Goal: Task Accomplishment & Management: Manage account settings

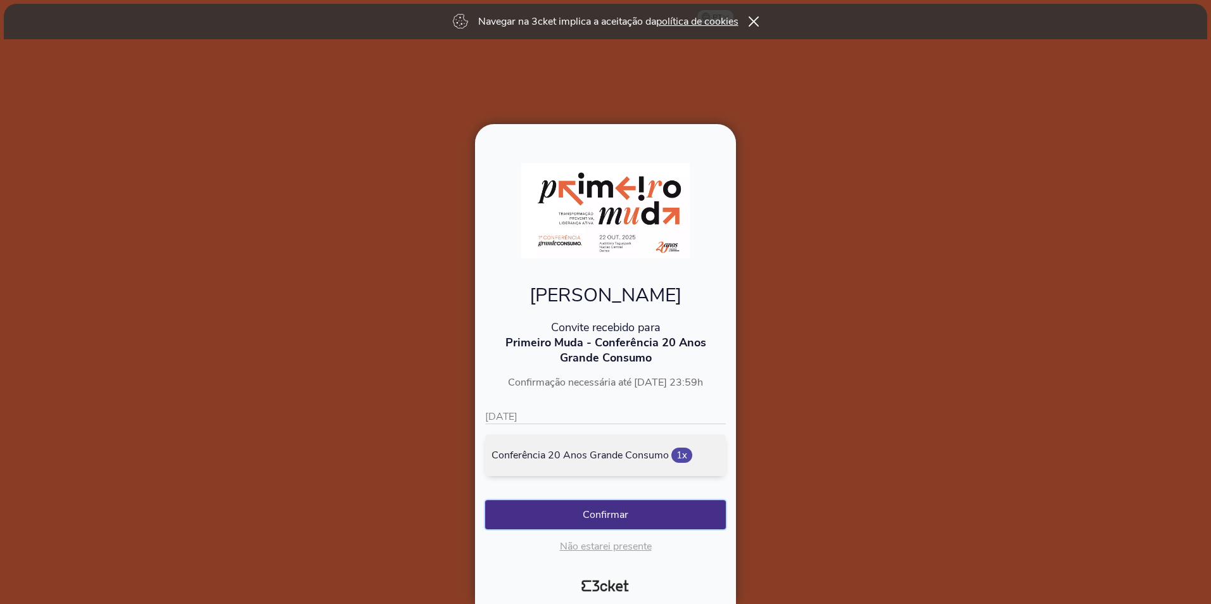
click at [639, 516] on button "Confirmar" at bounding box center [605, 514] width 241 height 29
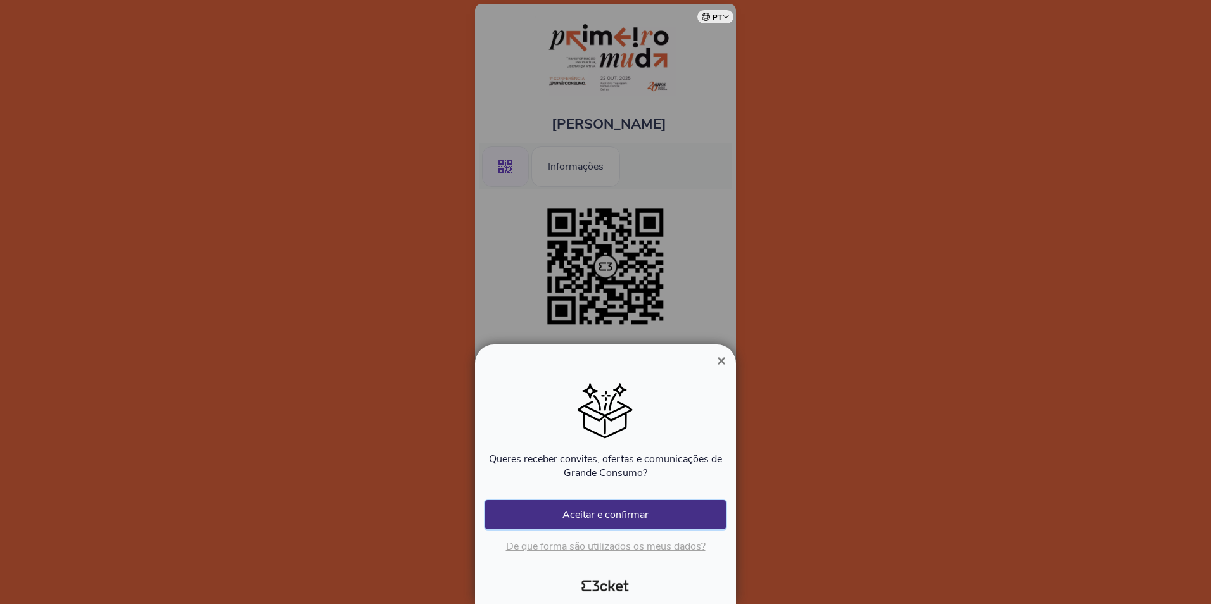
click at [618, 512] on button "Aceitar e confirmar" at bounding box center [605, 514] width 241 height 29
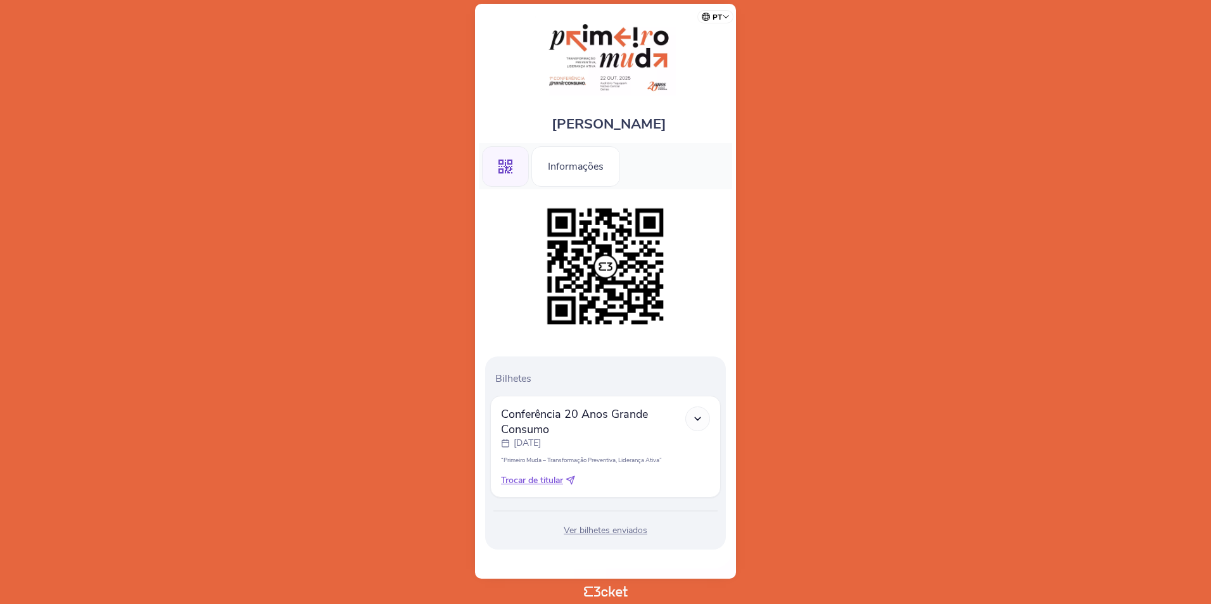
click at [611, 529] on div "Ver bilhetes enviados" at bounding box center [605, 530] width 231 height 13
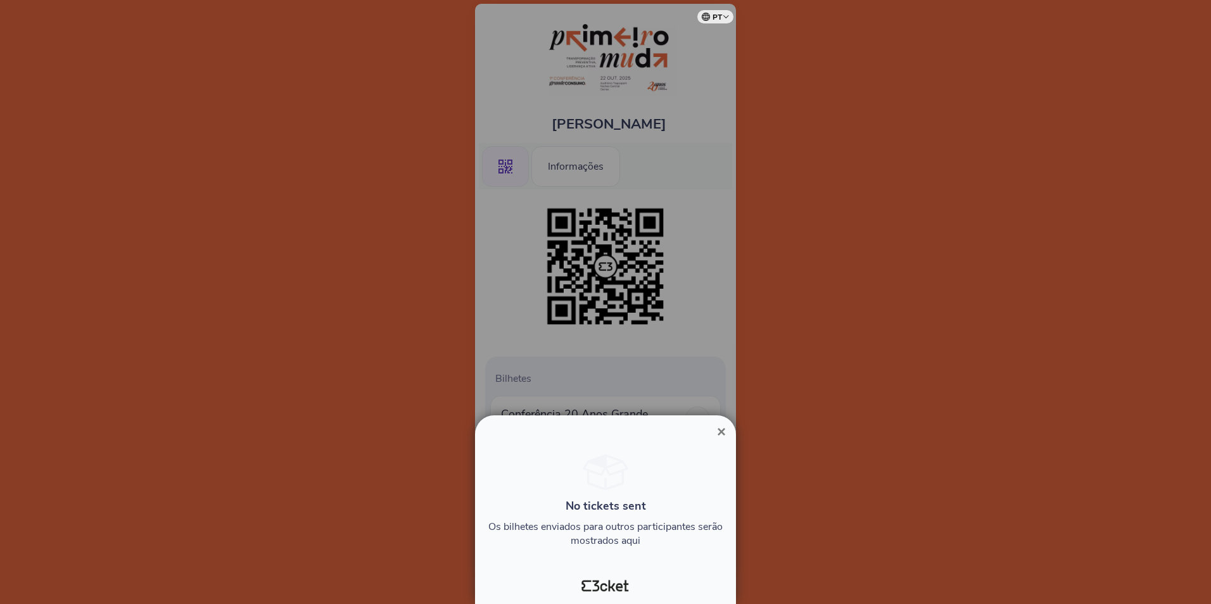
click at [719, 432] on span "×" at bounding box center [721, 431] width 9 height 17
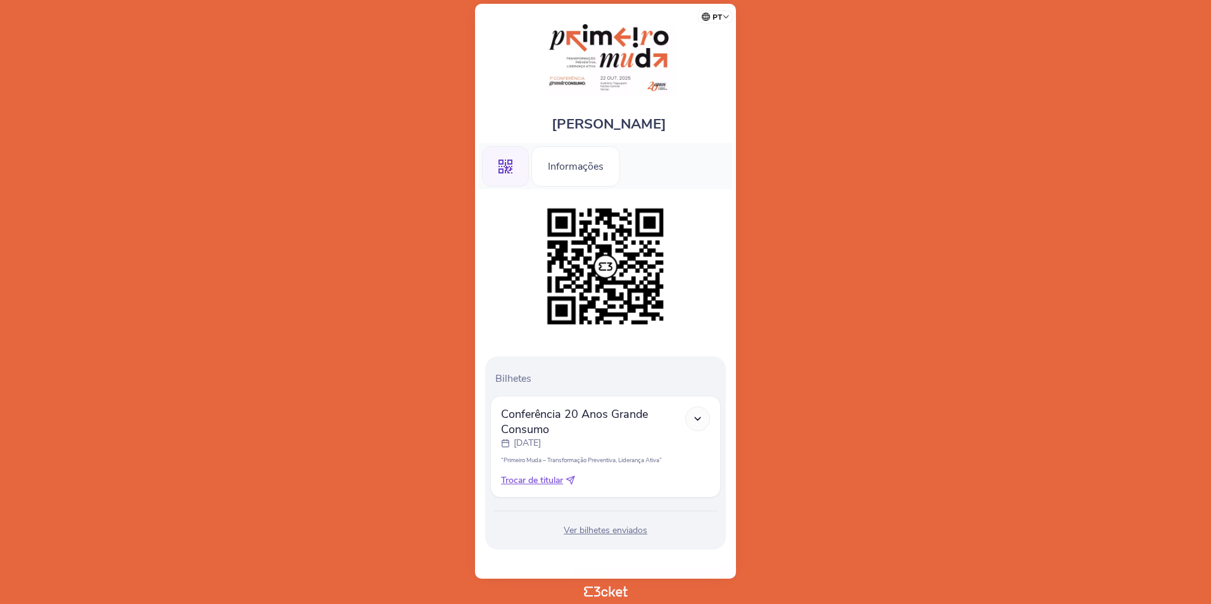
scroll to position [3, 0]
click at [698, 414] on icon at bounding box center [697, 416] width 11 height 11
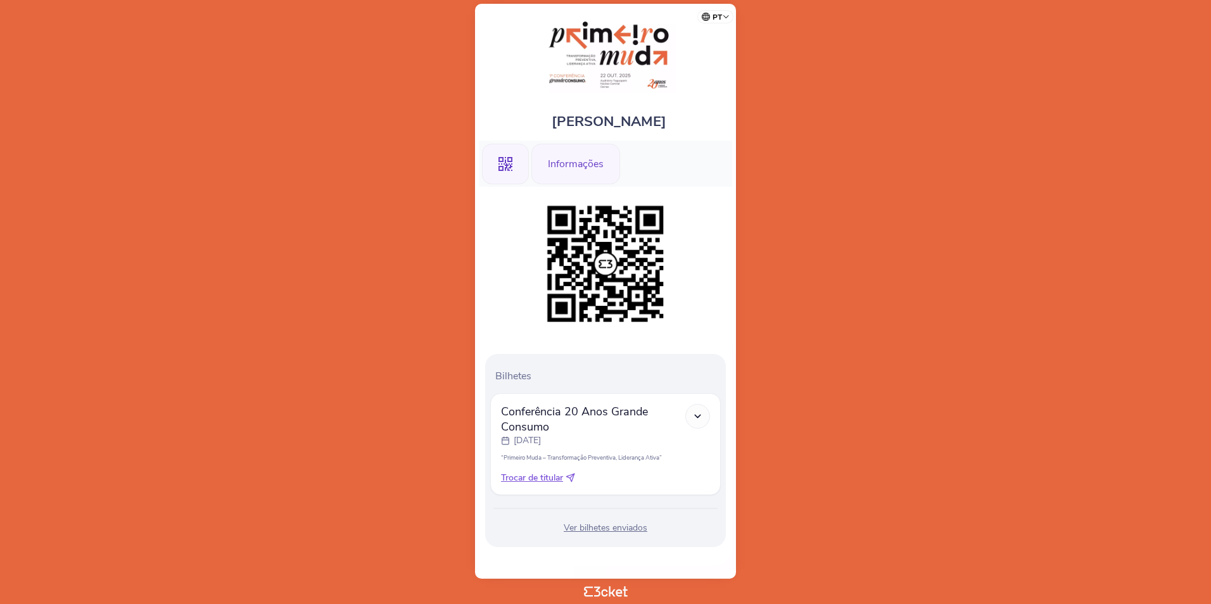
click at [567, 163] on div "Informações" at bounding box center [575, 164] width 89 height 41
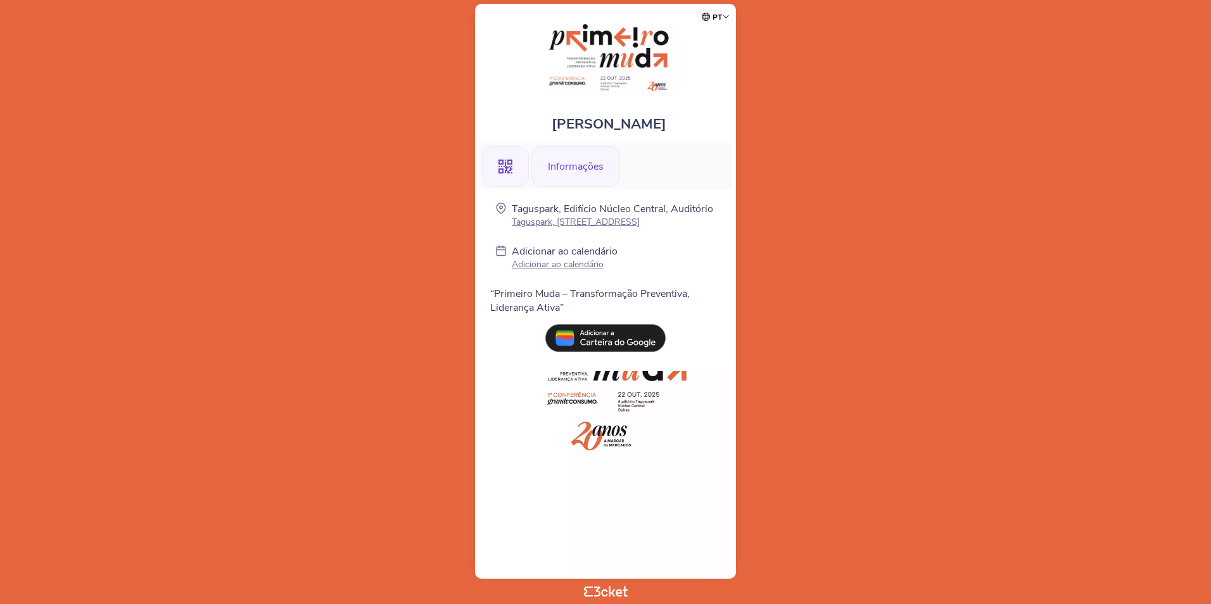
click at [502, 163] on icon ".st0{fill-rule:evenodd;clip-rule:evenodd;}" at bounding box center [505, 167] width 14 height 14
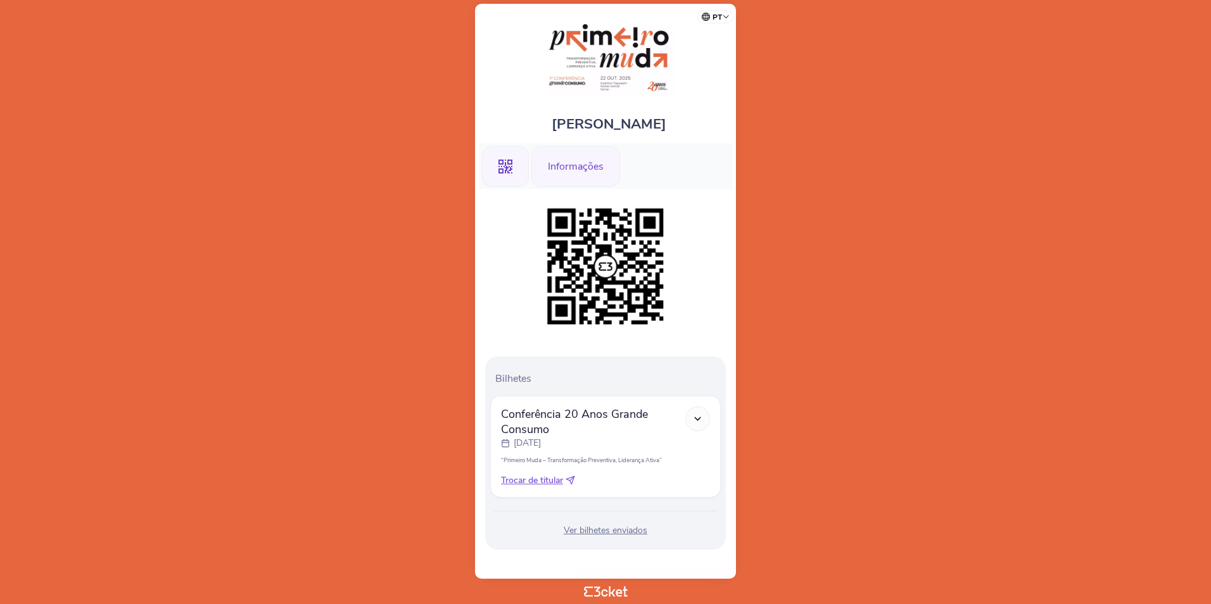
click at [575, 164] on div "Informações" at bounding box center [575, 166] width 89 height 41
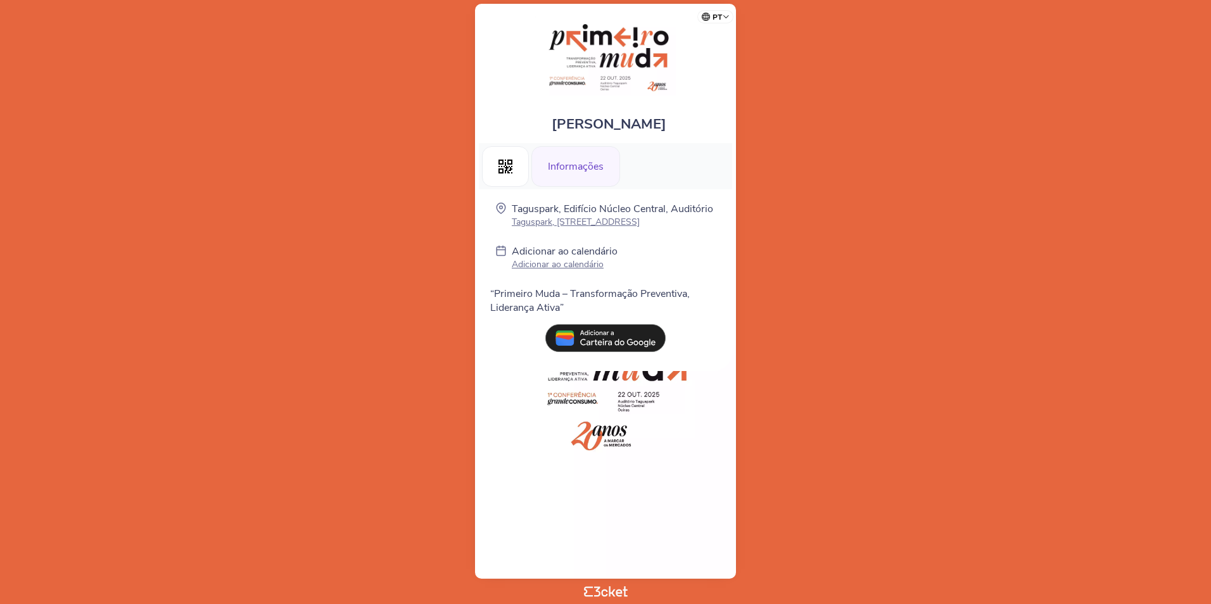
click at [617, 350] on img at bounding box center [605, 338] width 120 height 28
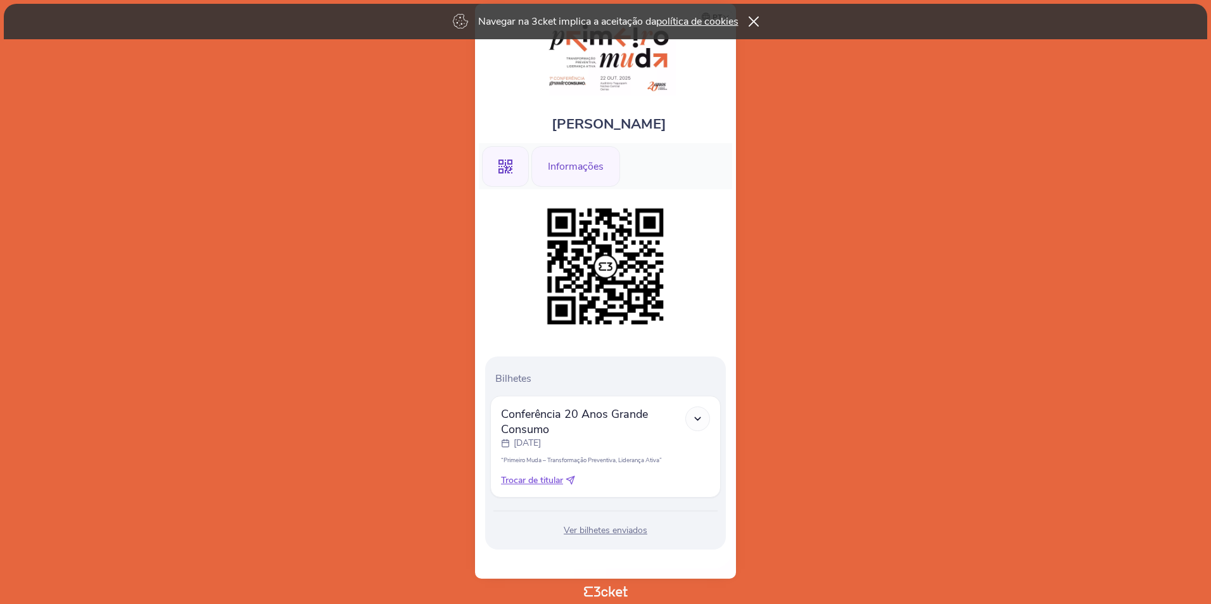
click at [583, 167] on div "Informações" at bounding box center [575, 166] width 89 height 41
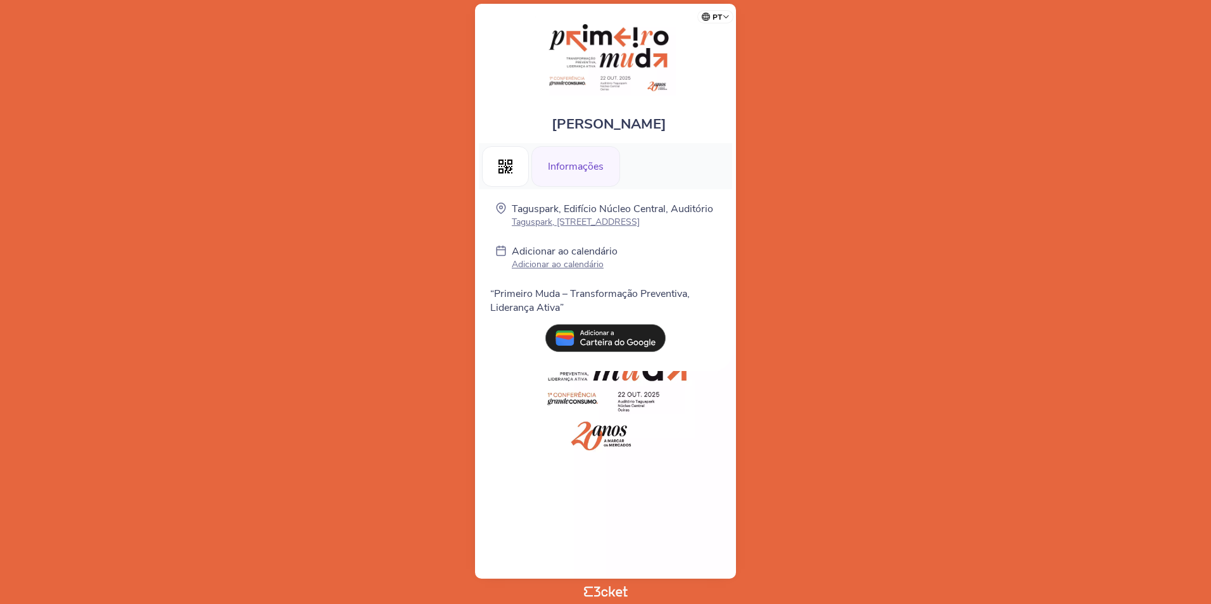
click at [580, 270] on p "Adicionar ao calendário" at bounding box center [565, 264] width 106 height 12
click at [890, 279] on body "pt Português (Portugal) English Español Catalan Français Leonor Amaral .st0{fil…" at bounding box center [605, 302] width 1201 height 594
click at [513, 162] on div ".st0{fill-rule:evenodd;clip-rule:evenodd;}" at bounding box center [505, 166] width 47 height 41
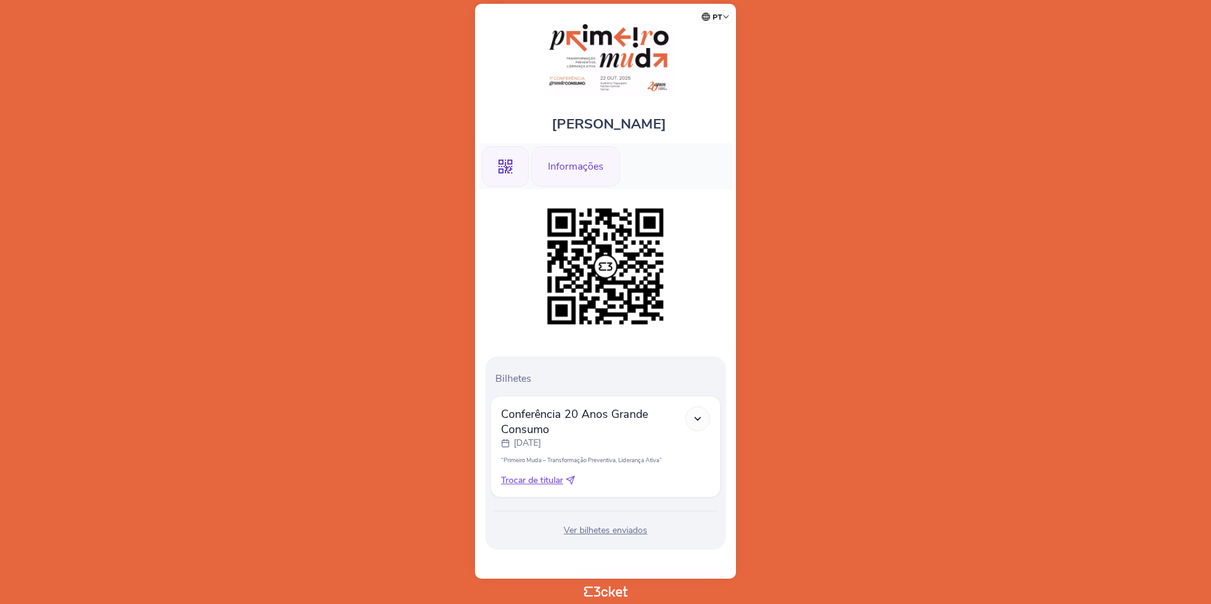
click at [585, 162] on div "Informações" at bounding box center [575, 166] width 89 height 41
